Goal: Task Accomplishment & Management: Manage account settings

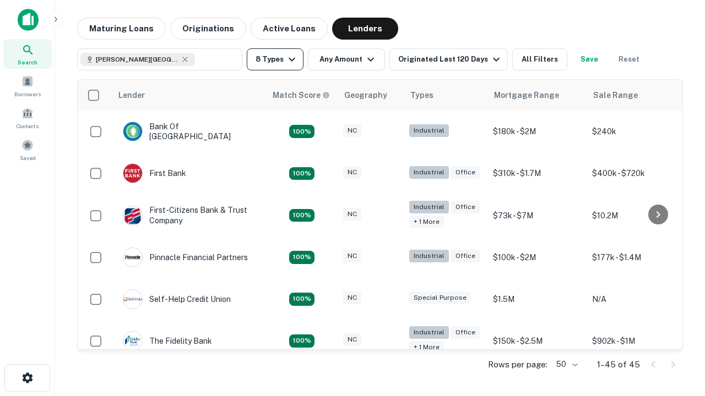
click at [275, 59] on button "8 Types" at bounding box center [275, 59] width 57 height 22
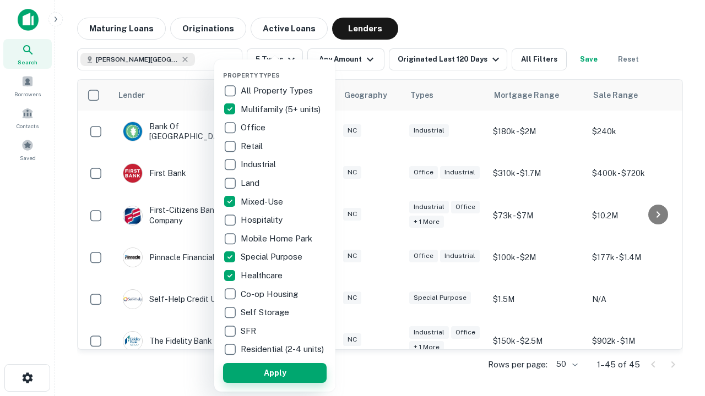
click at [275, 373] on button "Apply" at bounding box center [275, 373] width 104 height 20
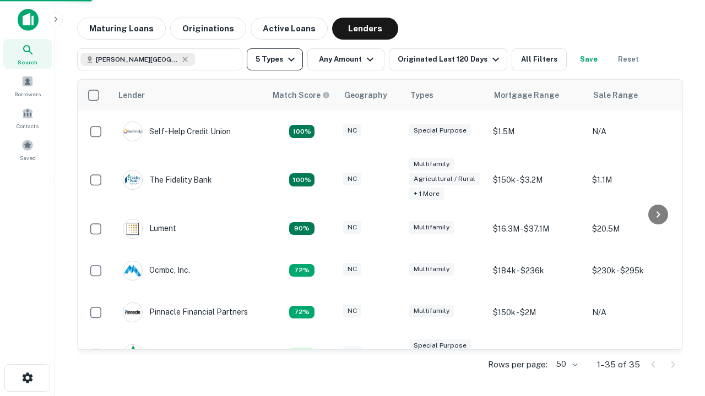
click at [275, 59] on button "5 Types" at bounding box center [275, 59] width 56 height 22
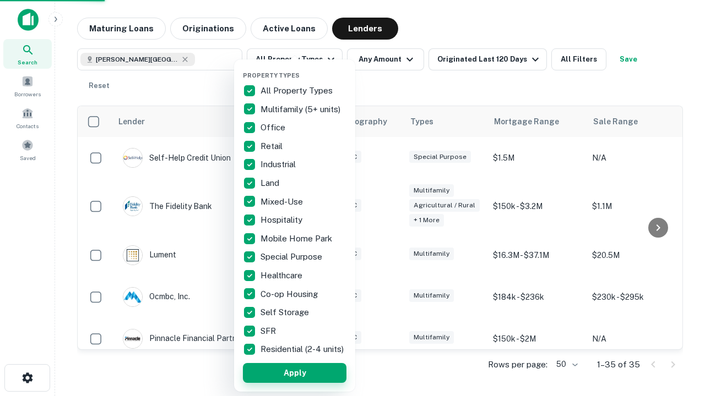
click at [295, 373] on button "Apply" at bounding box center [295, 373] width 104 height 20
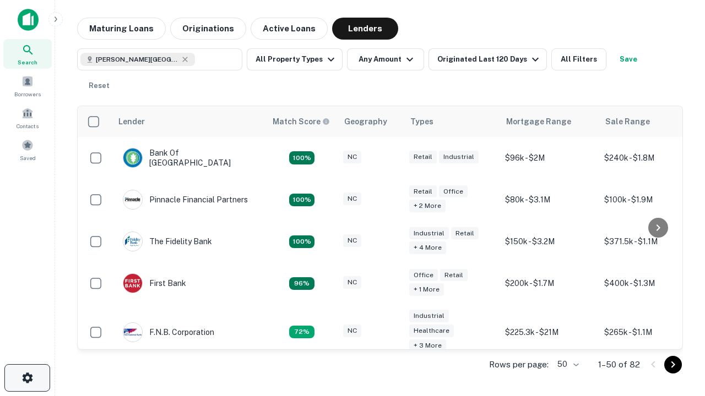
click at [27, 378] on icon "button" at bounding box center [27, 378] width 13 height 13
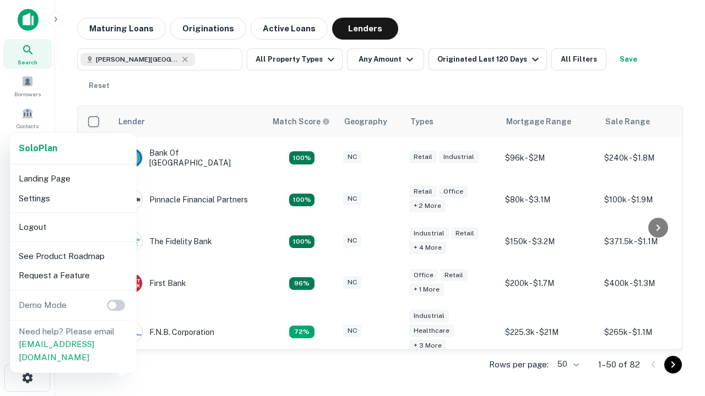
click at [73, 227] on li "Logout" at bounding box center [73, 227] width 118 height 20
